Goal: Register for event/course

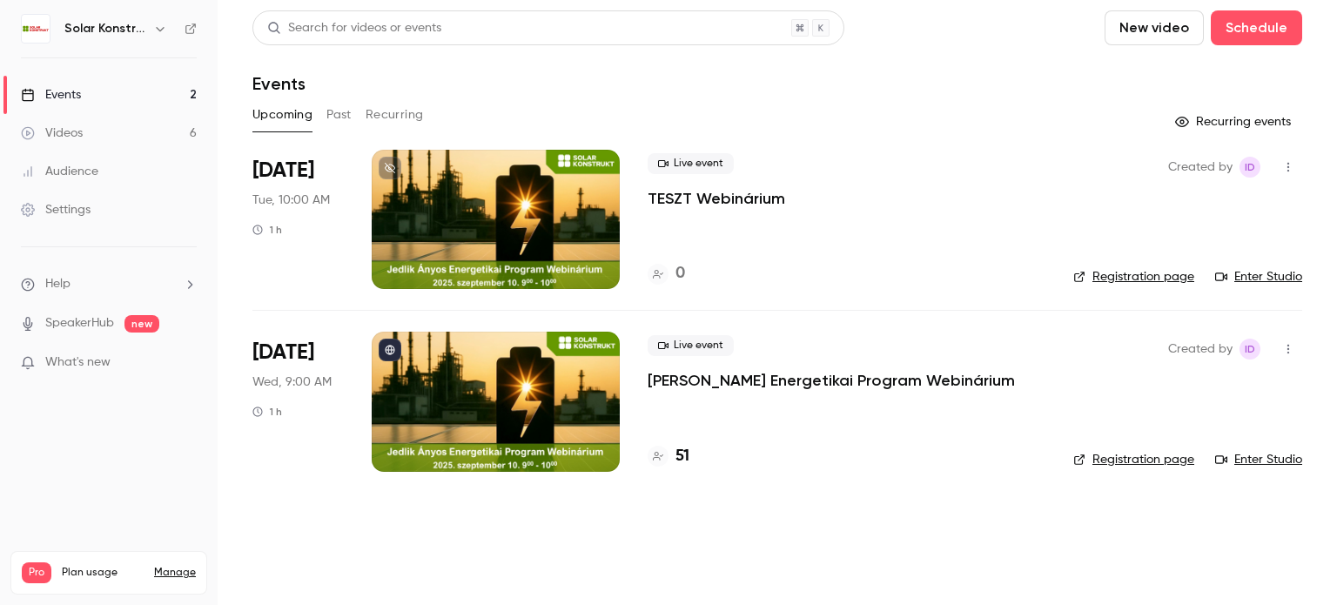
click at [560, 382] on div at bounding box center [496, 401] width 248 height 139
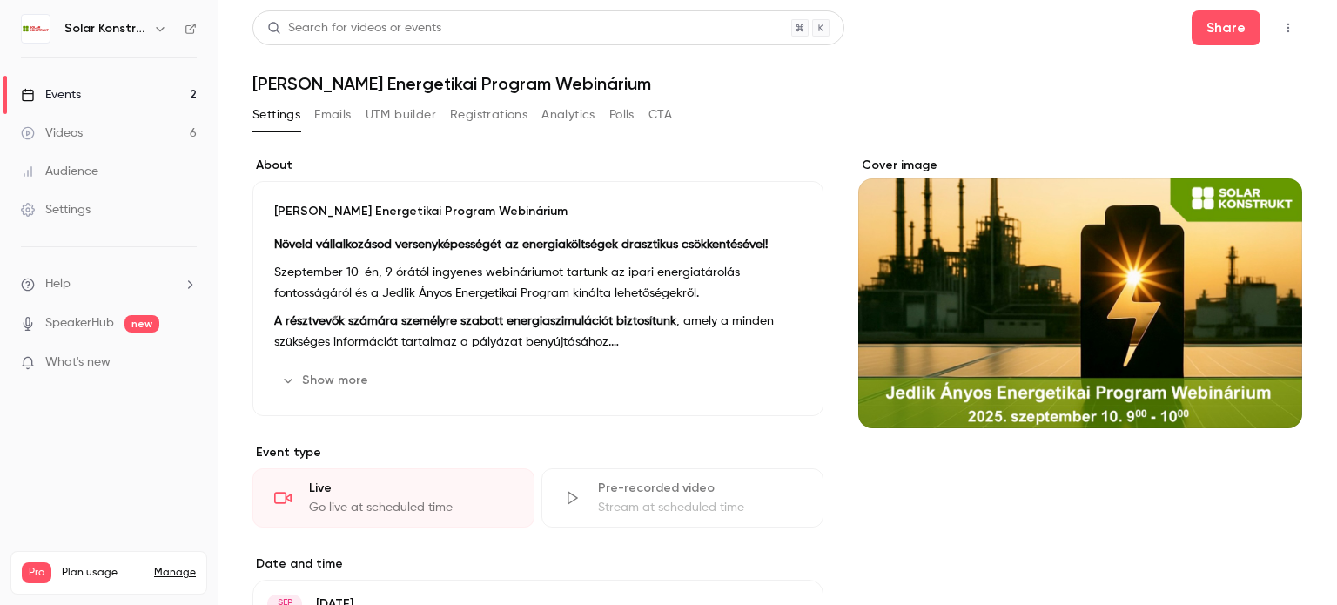
click at [498, 112] on button "Registrations" at bounding box center [488, 115] width 77 height 28
